Goal: Transaction & Acquisition: Purchase product/service

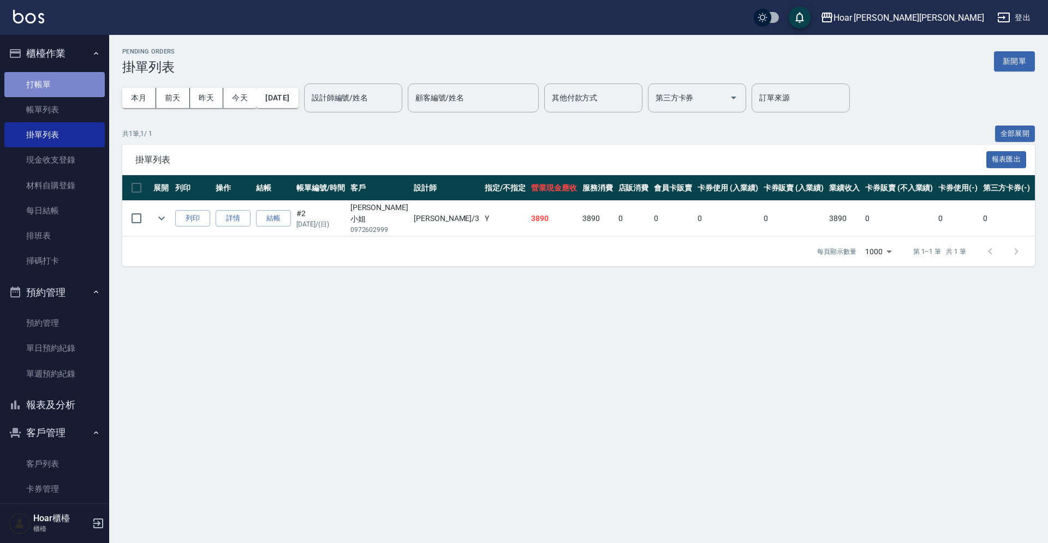
drag, startPoint x: 64, startPoint y: 87, endPoint x: 314, endPoint y: 100, distance: 250.2
click at [64, 87] on link "打帳單" at bounding box center [54, 84] width 100 height 25
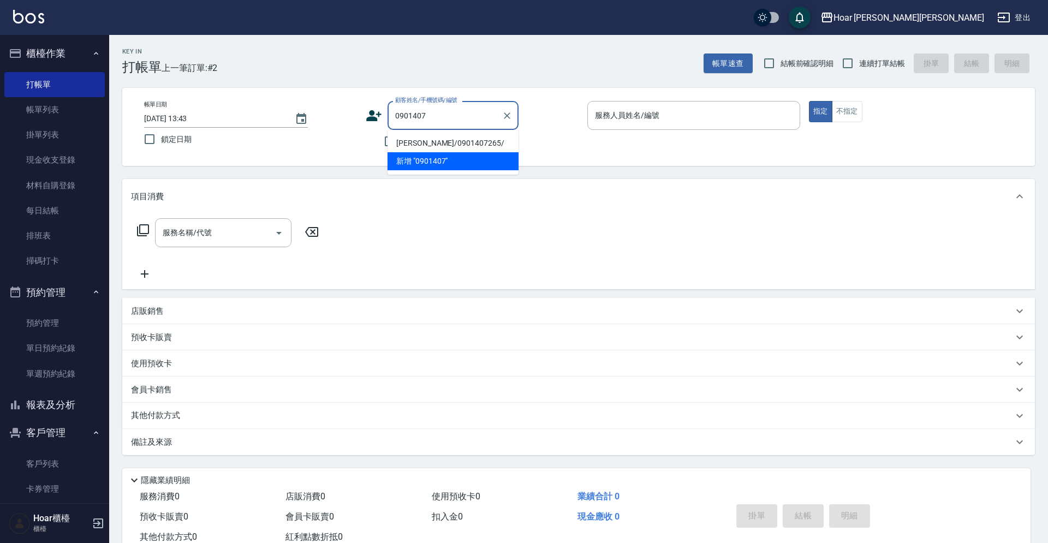
drag, startPoint x: 461, startPoint y: 146, endPoint x: 438, endPoint y: 152, distance: 23.2
click at [460, 146] on li "[PERSON_NAME]/0901407265/" at bounding box center [452, 143] width 131 height 18
type input "[PERSON_NAME]/0901407265/"
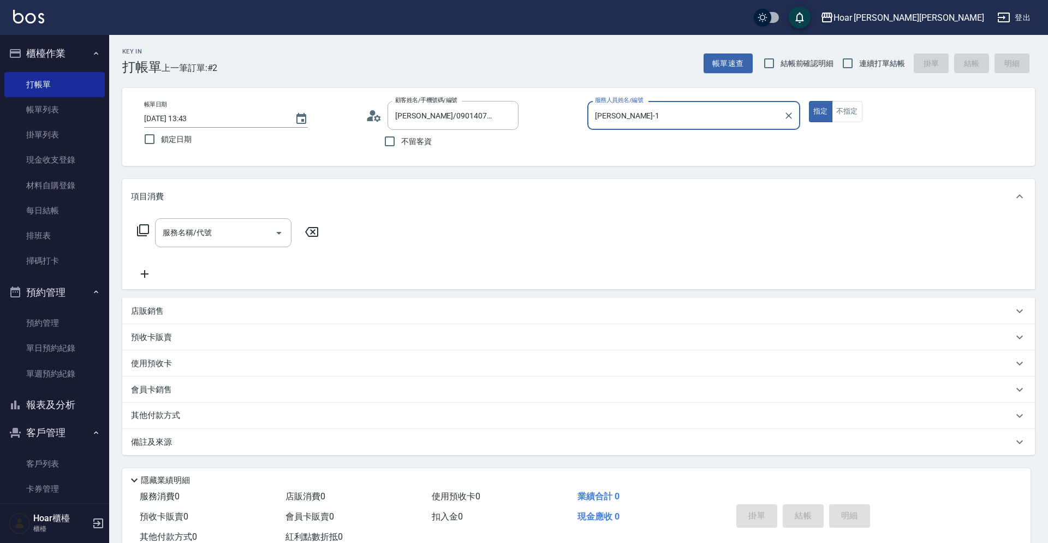
type input "Hugo-1"
click at [247, 240] on input "服務名稱/代號" at bounding box center [215, 232] width 110 height 19
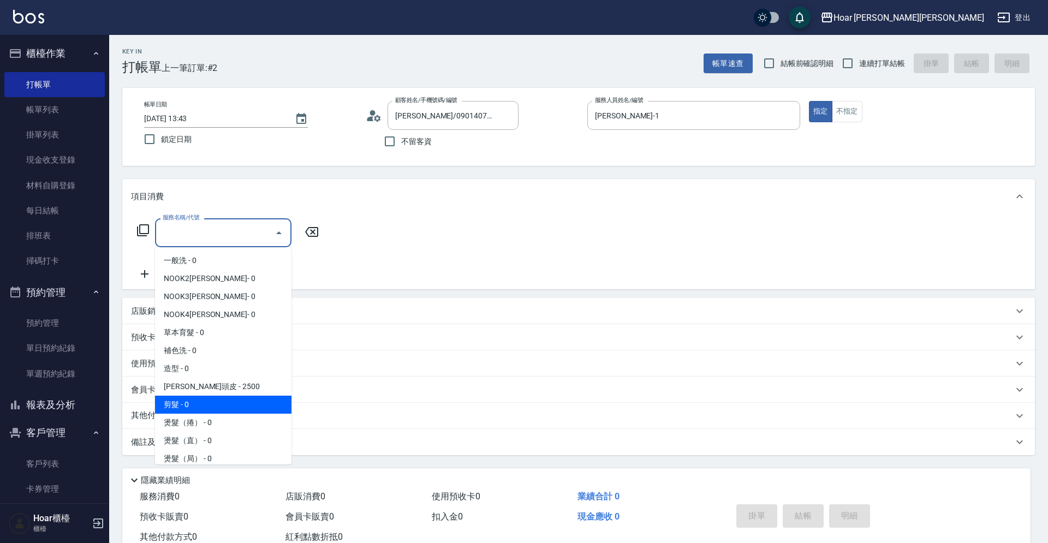
click at [177, 399] on span "剪髮 - 0" at bounding box center [223, 405] width 136 height 18
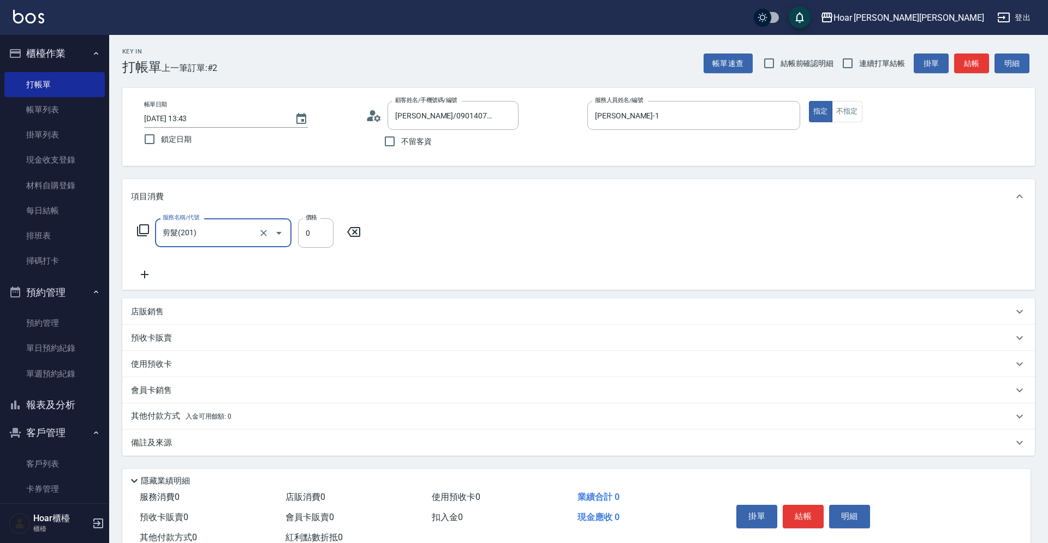
type input "剪髮(201)"
click at [317, 248] on input "0" at bounding box center [315, 232] width 35 height 29
type input "1000"
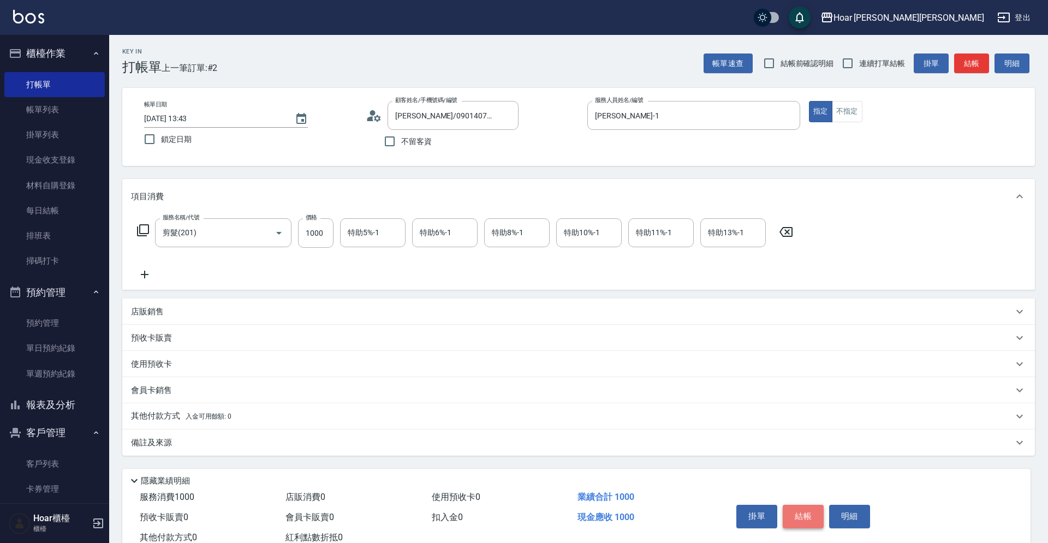
click at [792, 506] on button "結帳" at bounding box center [803, 516] width 41 height 23
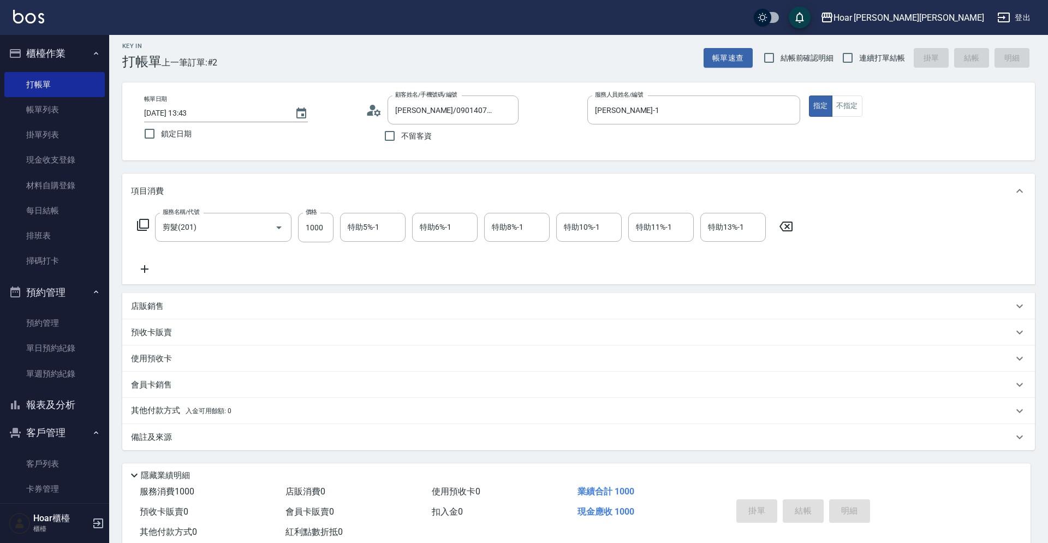
scroll to position [6, 0]
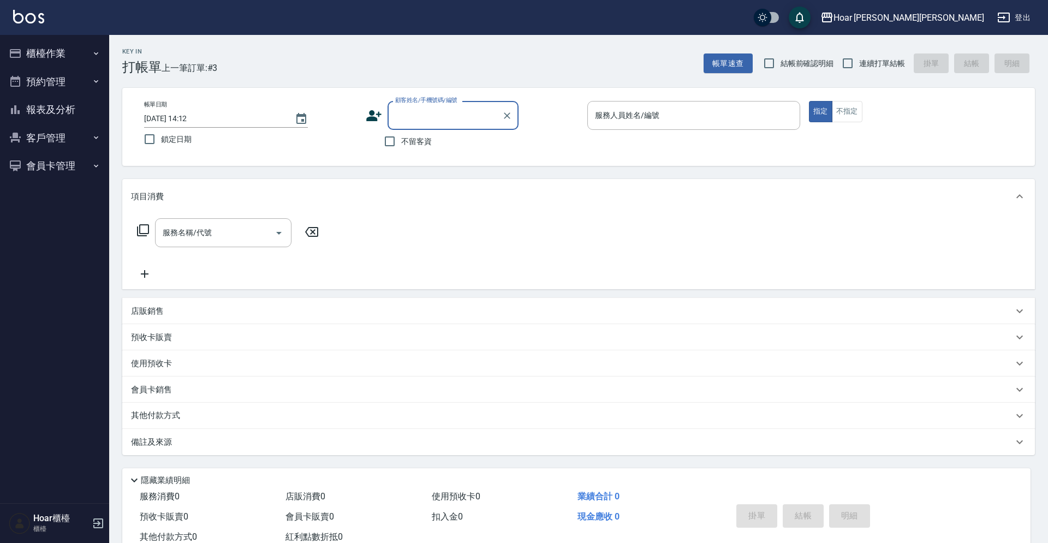
click at [37, 56] on button "櫃檯作業" at bounding box center [54, 53] width 100 height 28
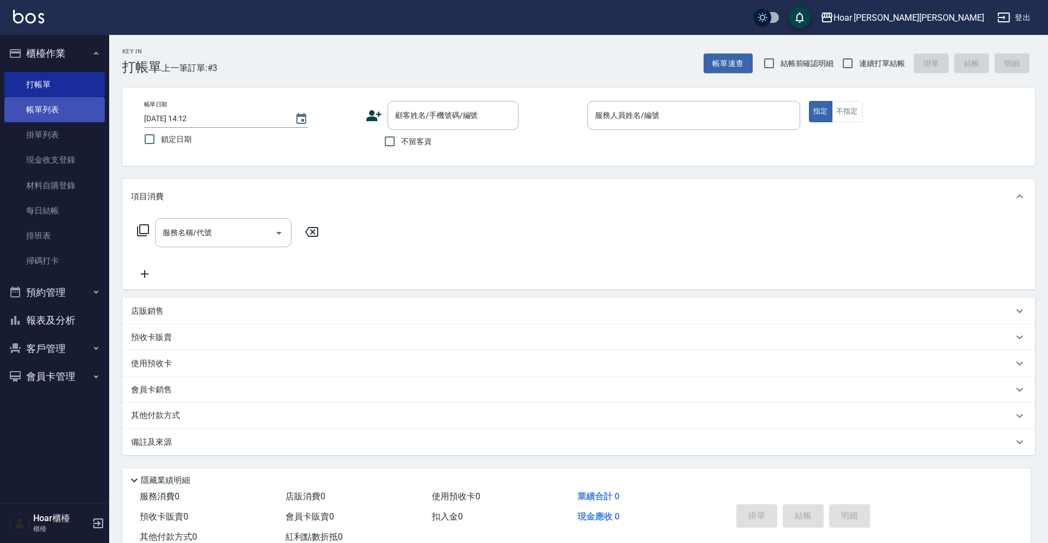
click at [42, 112] on link "帳單列表" at bounding box center [54, 109] width 100 height 25
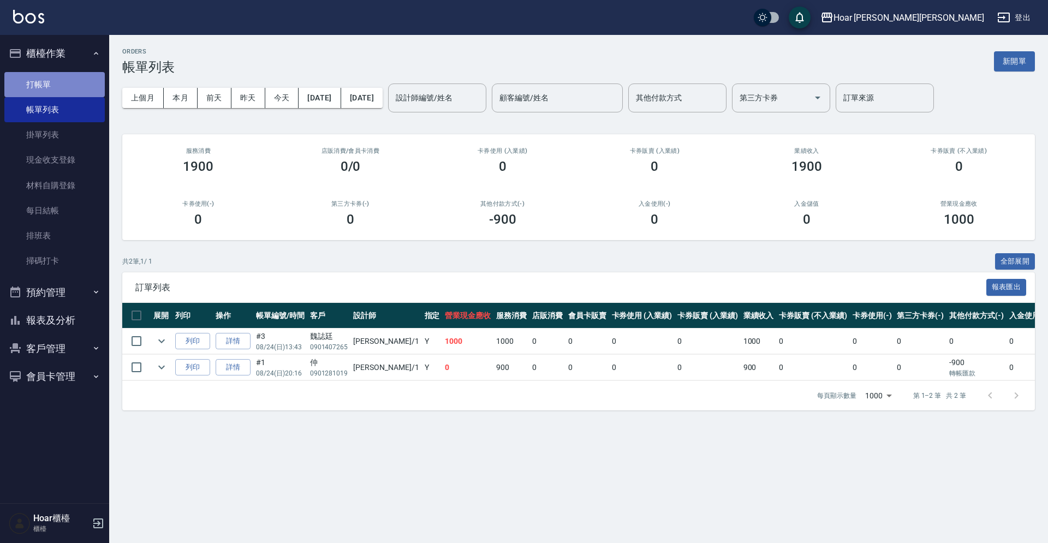
click at [32, 79] on link "打帳單" at bounding box center [54, 84] width 100 height 25
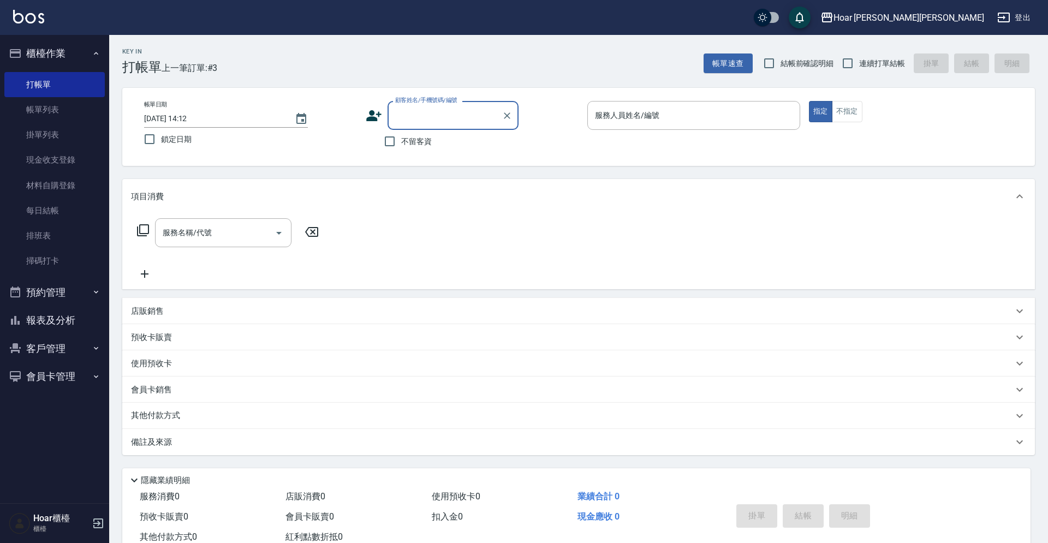
click at [439, 115] on input "顧客姓名/手機號碼/編號" at bounding box center [444, 115] width 105 height 19
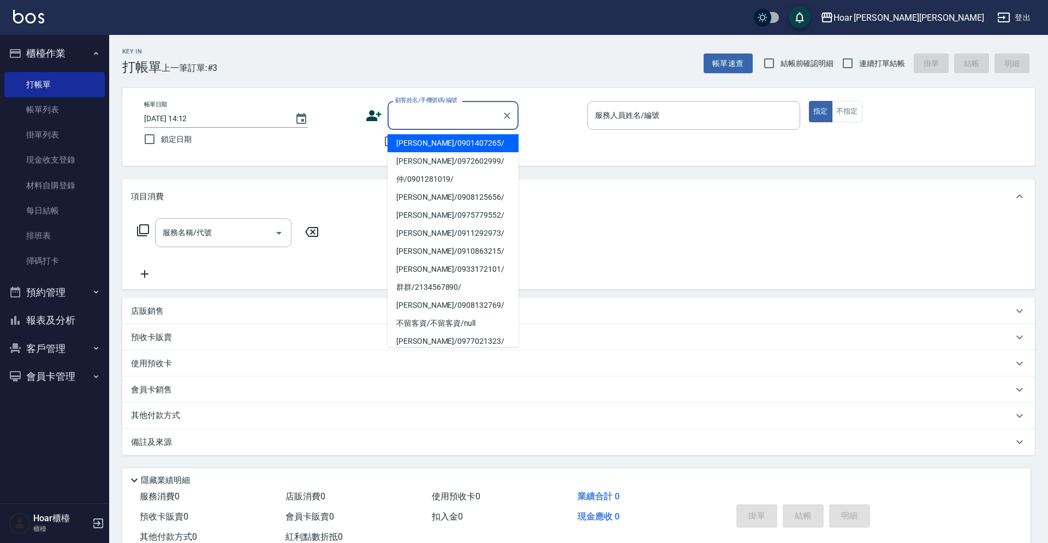
type input "n"
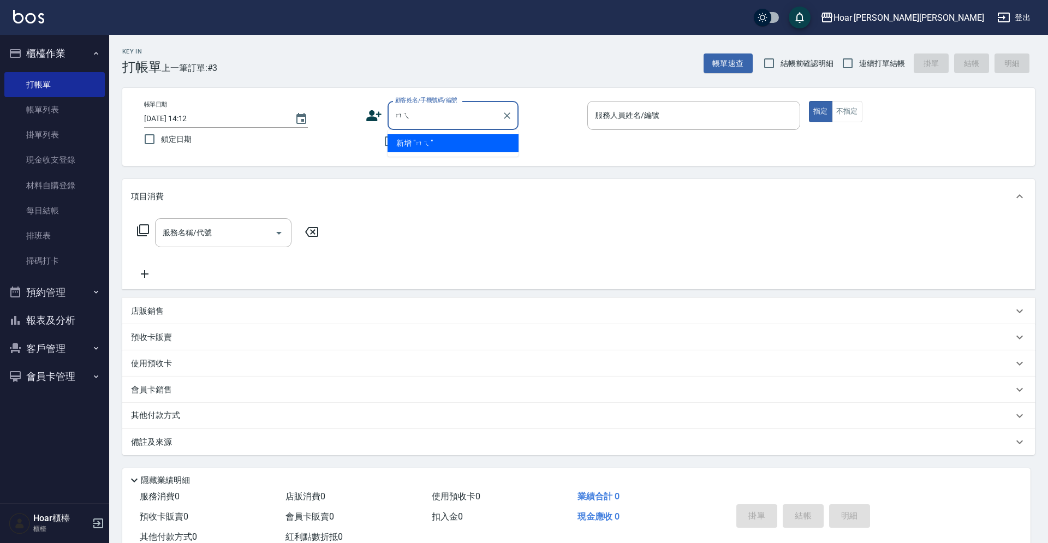
type input "ㄇ"
type input "n"
click at [433, 146] on li "[PERSON_NAME]/9838888888/" at bounding box center [452, 143] width 131 height 18
type input "[PERSON_NAME]/9838888888/"
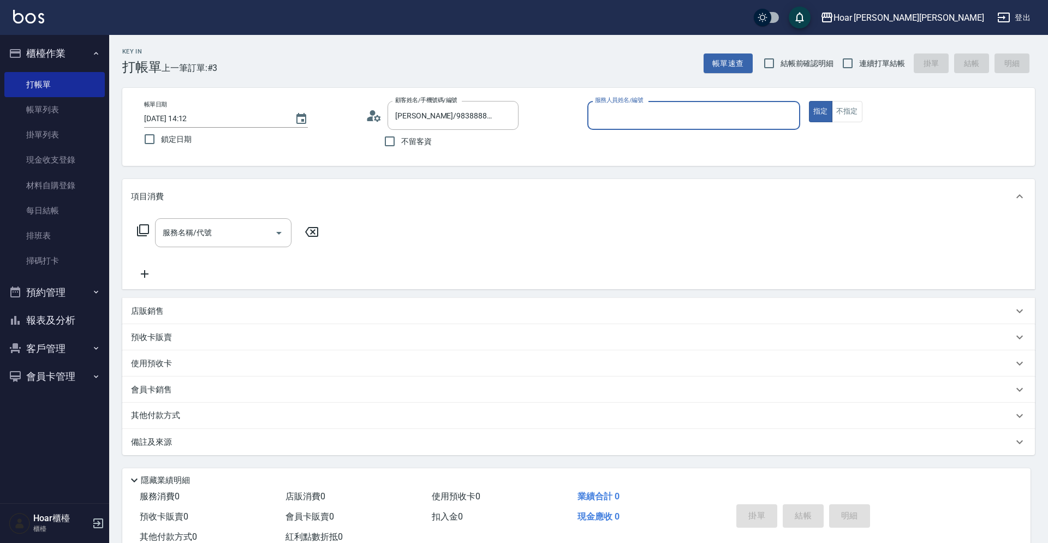
type input "RIO-2"
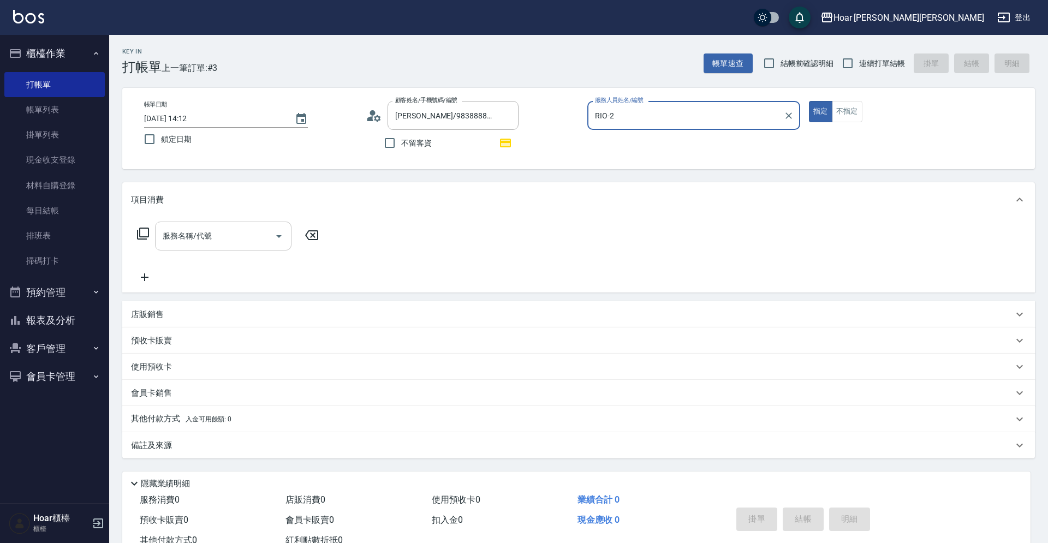
click at [224, 232] on input "服務名稱/代號" at bounding box center [215, 235] width 110 height 19
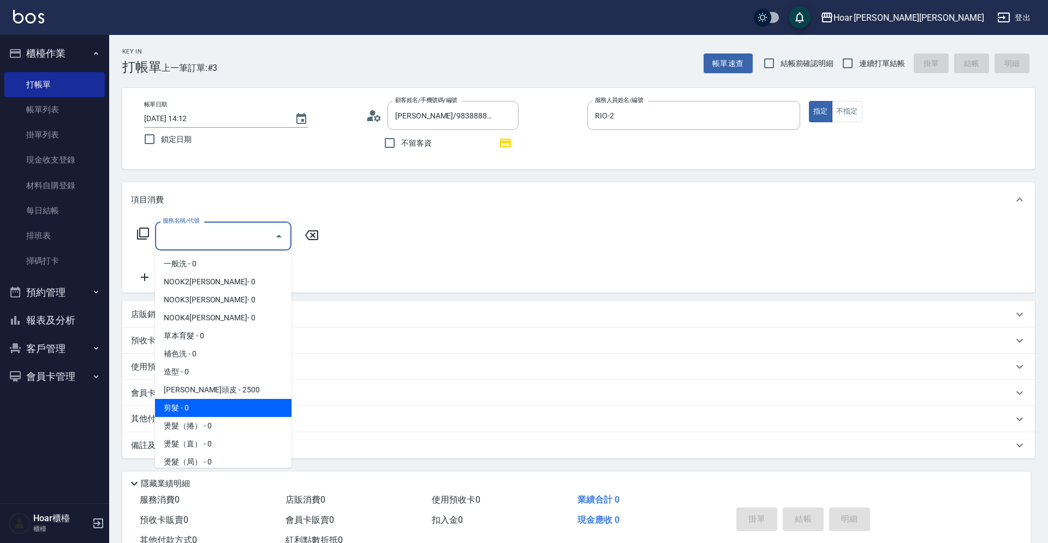
drag, startPoint x: 171, startPoint y: 407, endPoint x: 246, endPoint y: 335, distance: 103.4
click at [172, 407] on span "剪髮 - 0" at bounding box center [223, 408] width 136 height 18
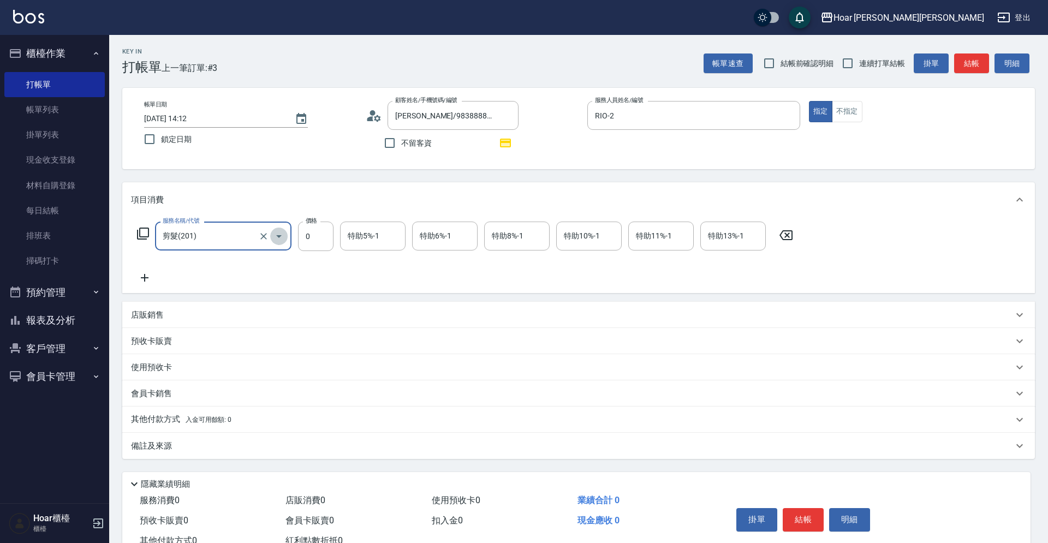
click at [283, 237] on icon "Open" at bounding box center [278, 236] width 13 height 13
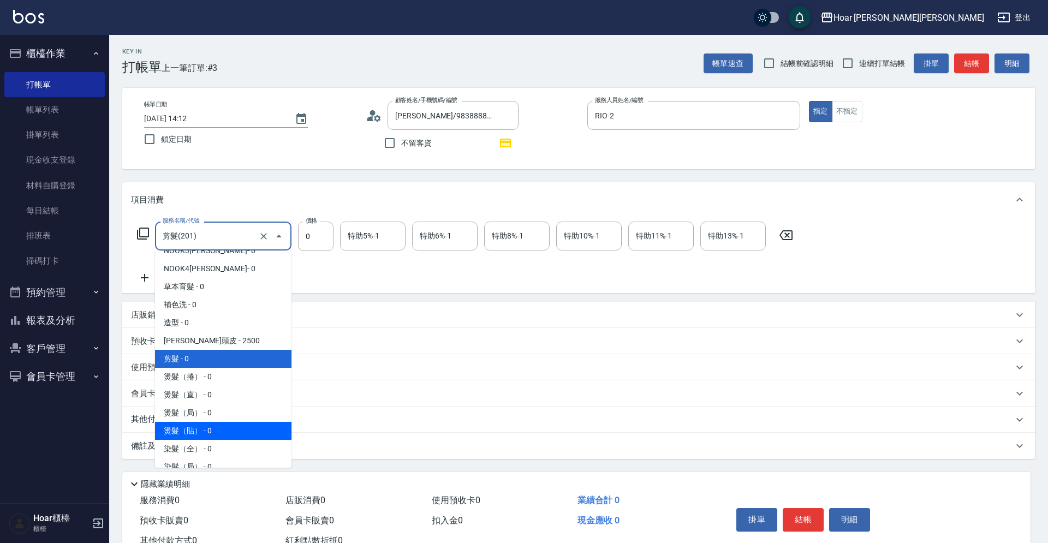
scroll to position [49, 0]
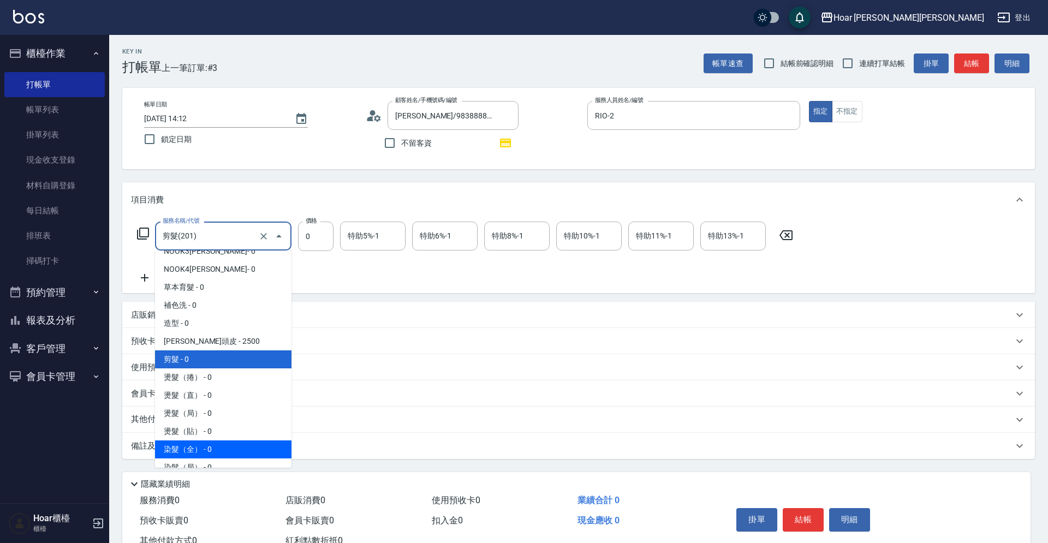
click at [190, 447] on span "染髮（全） - 0" at bounding box center [223, 449] width 136 height 18
type input "染髮（全）(401)"
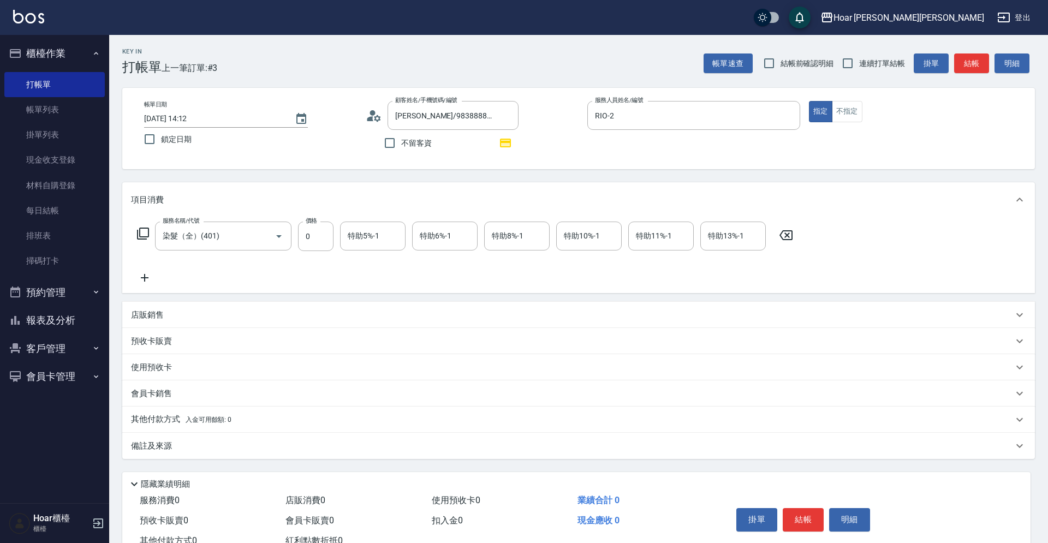
scroll to position [1, 0]
drag, startPoint x: 311, startPoint y: 254, endPoint x: 292, endPoint y: 261, distance: 20.4
click at [308, 255] on div "服務名稱/代號 染髮（全）(401) 服務名稱/代號 價格 0 價格 特助5%-1 特助5%-1 特助6%-1 特助6%-1 特助8%-1 特助8%-1 特助…" at bounding box center [465, 252] width 668 height 63
drag, startPoint x: 307, startPoint y: 240, endPoint x: 318, endPoint y: 231, distance: 13.6
click at [308, 240] on input "0" at bounding box center [315, 235] width 35 height 29
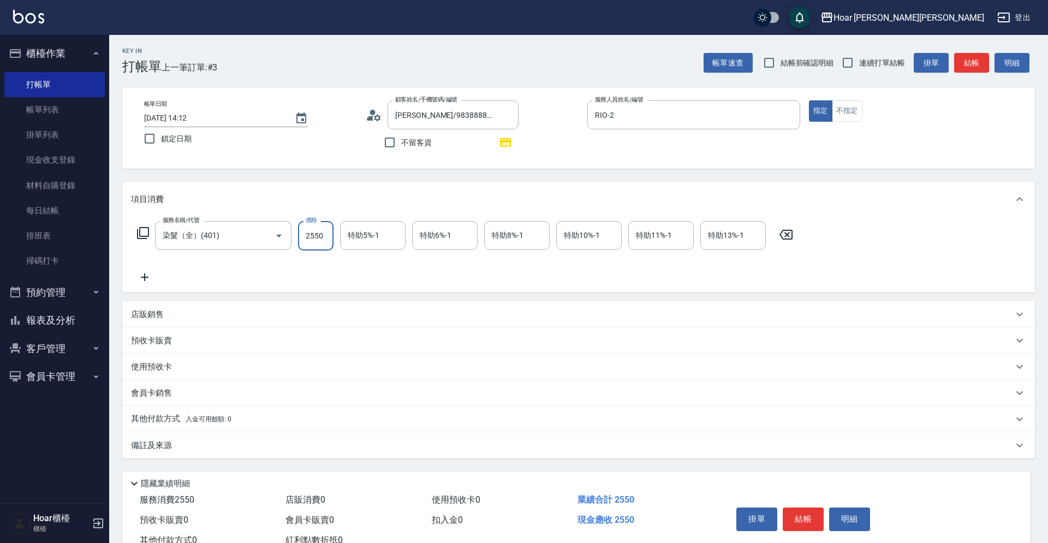
type input "2550"
